Goal: Transaction & Acquisition: Obtain resource

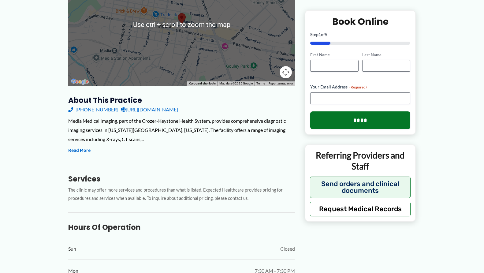
scroll to position [184, 0]
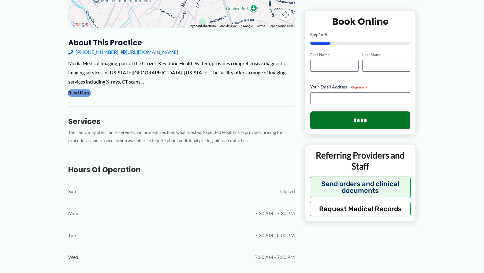
click at [87, 94] on button "Read More" at bounding box center [79, 92] width 22 height 7
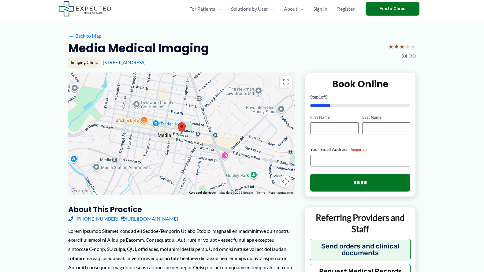
scroll to position [0, 0]
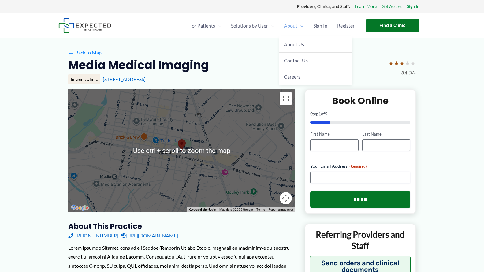
click at [291, 27] on span "About" at bounding box center [290, 25] width 13 height 21
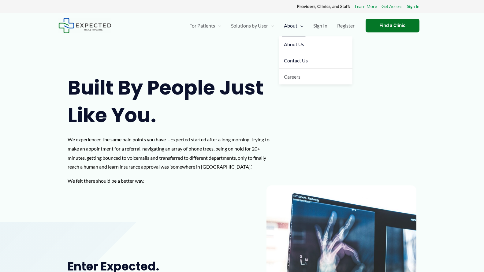
click at [288, 64] on link "Contact Us" at bounding box center [315, 60] width 73 height 16
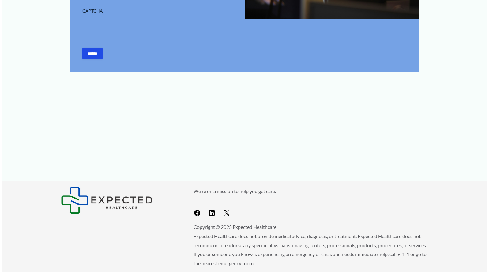
scroll to position [92, 0]
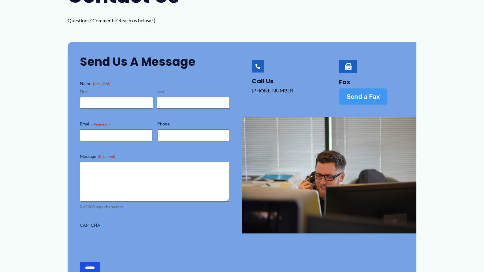
click at [359, 99] on span "Send a Fax" at bounding box center [363, 96] width 33 height 6
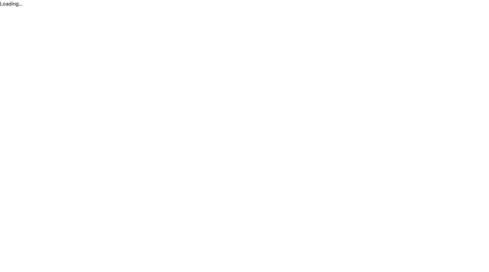
scroll to position [0, 0]
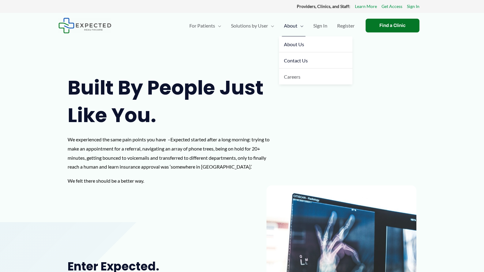
click at [290, 59] on span "Contact Us" at bounding box center [296, 61] width 24 height 6
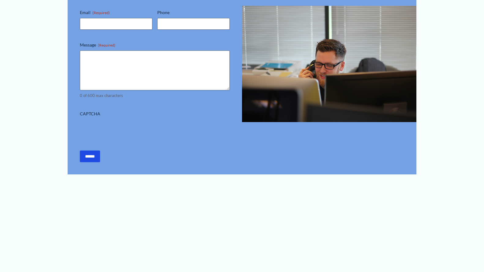
scroll to position [334, 0]
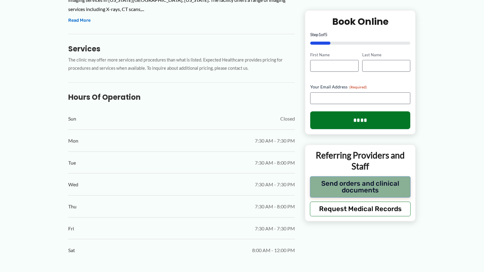
scroll to position [276, 0]
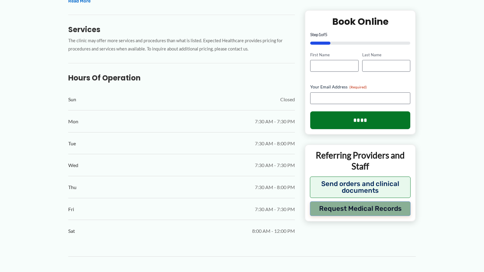
click at [347, 208] on button "Request Medical Records" at bounding box center [360, 208] width 101 height 15
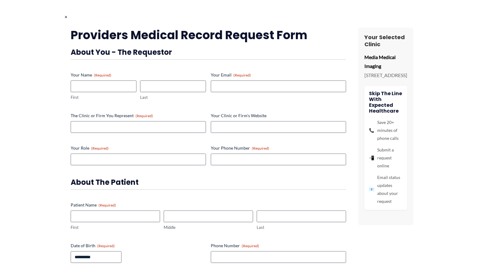
scroll to position [0, 0]
